Goal: Check status

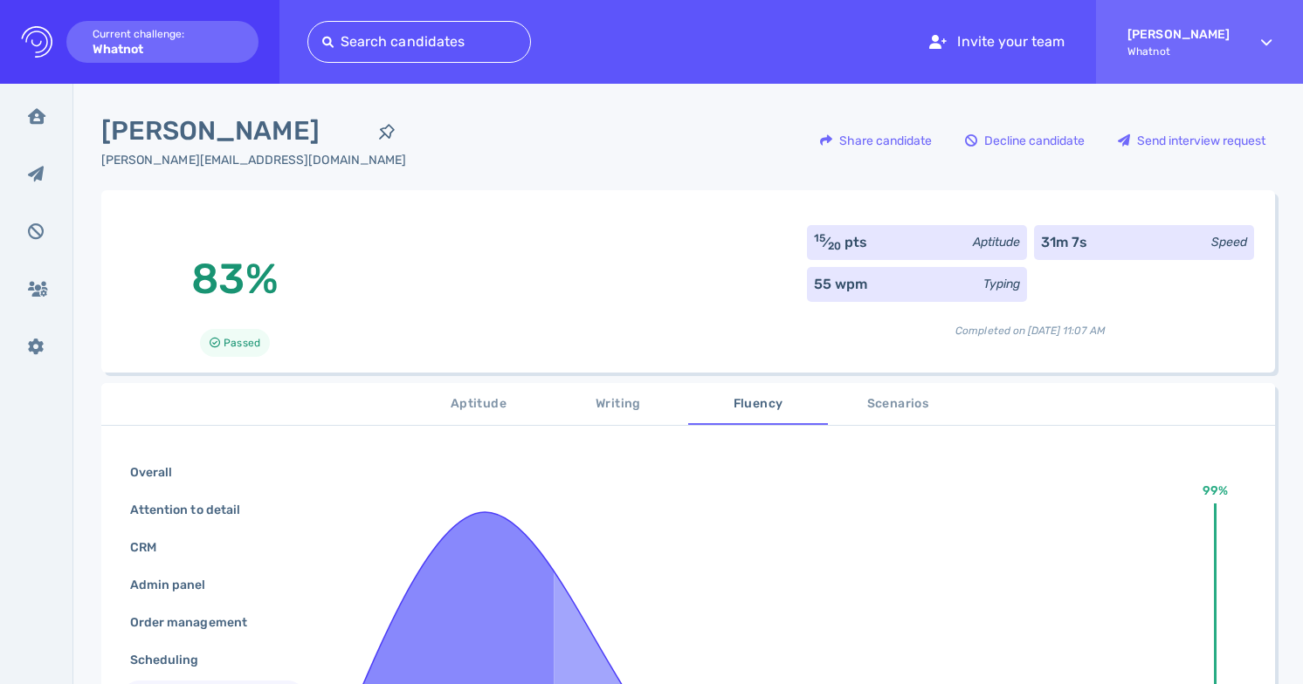
scroll to position [454, 0]
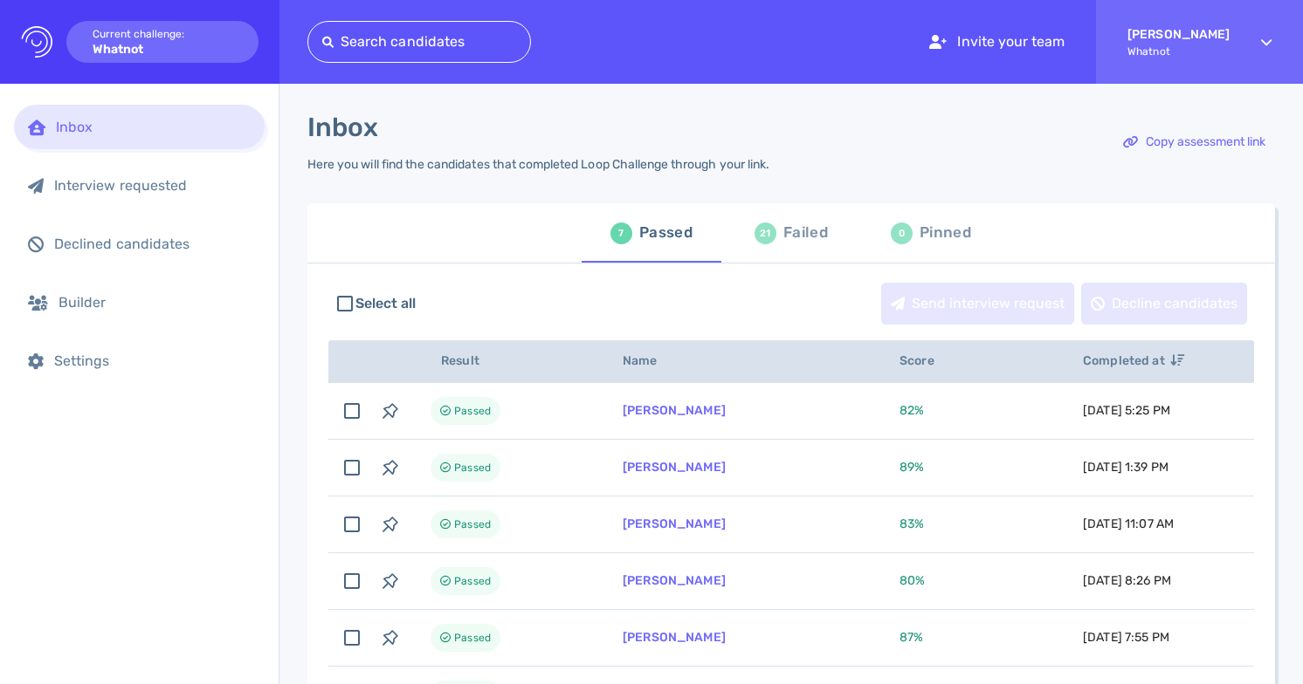
scroll to position [1, 0]
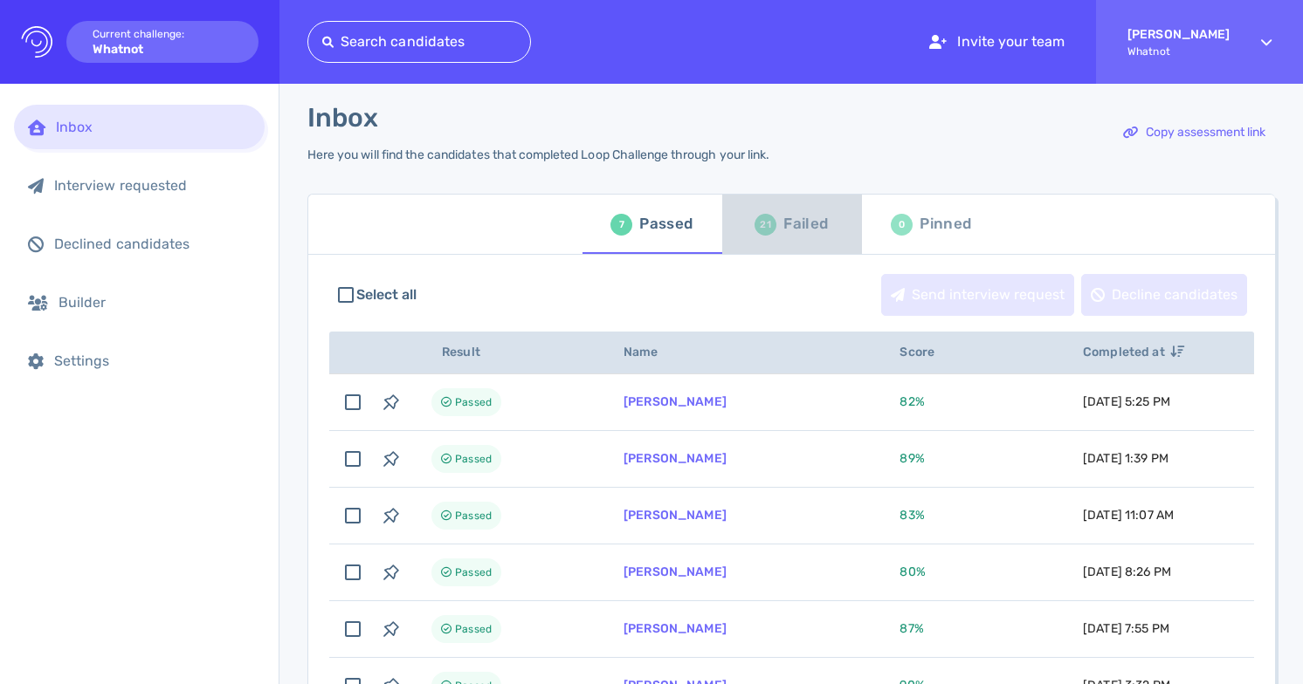
click at [802, 235] on div "Failed" at bounding box center [805, 224] width 45 height 26
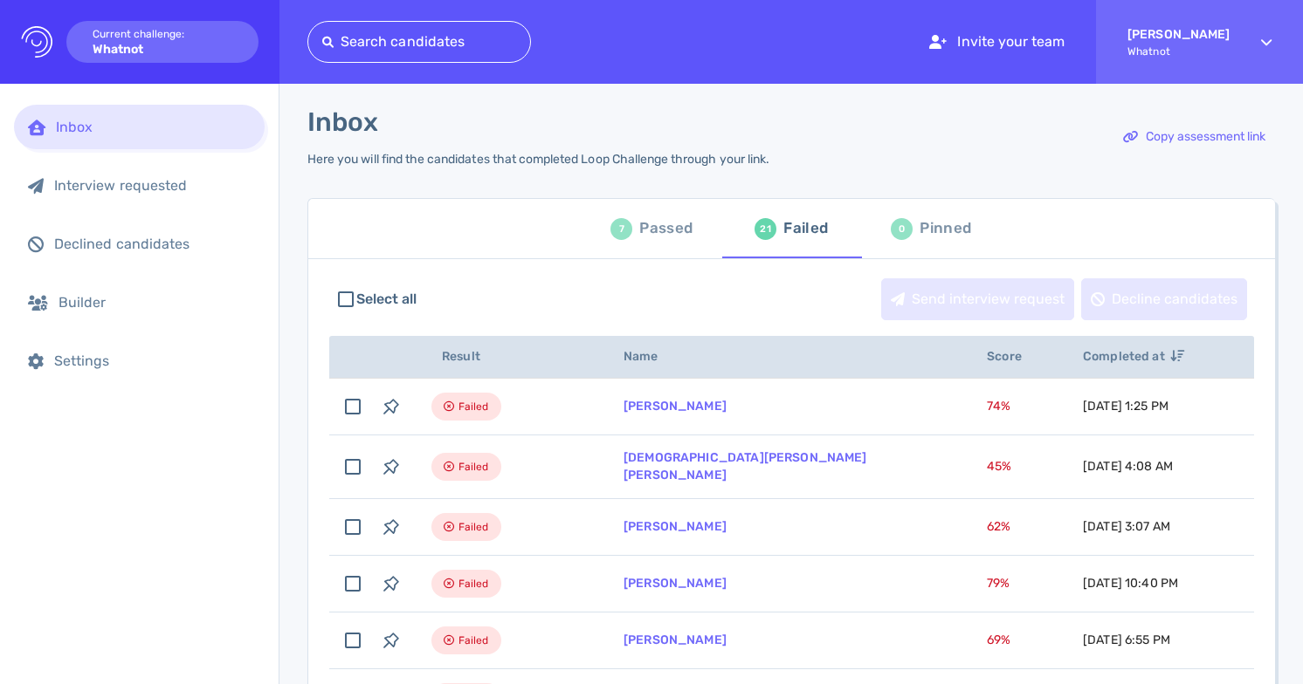
scroll to position [3, 0]
